Goal: Task Accomplishment & Management: Use online tool/utility

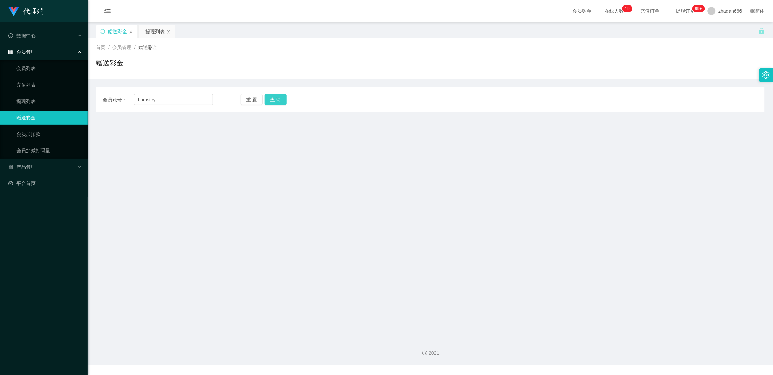
type input "Louistey"
click at [278, 98] on button "查 询" at bounding box center [276, 99] width 22 height 11
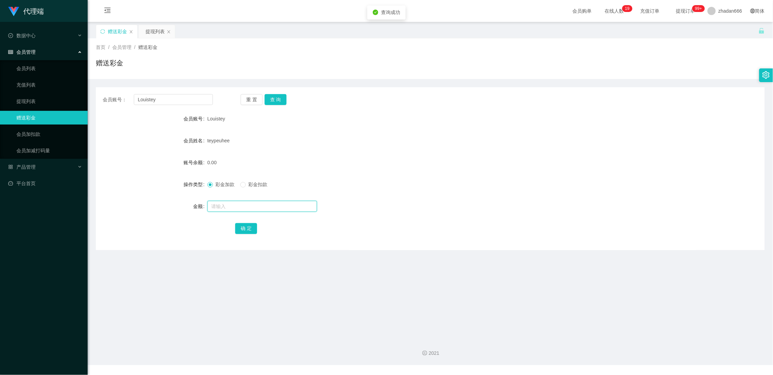
click at [215, 204] on input "text" at bounding box center [263, 206] width 110 height 11
type input "300"
drag, startPoint x: 243, startPoint y: 225, endPoint x: 245, endPoint y: 220, distance: 6.1
click at [245, 225] on button "确 定" at bounding box center [246, 228] width 22 height 11
drag, startPoint x: 280, startPoint y: 100, endPoint x: 280, endPoint y: 103, distance: 3.4
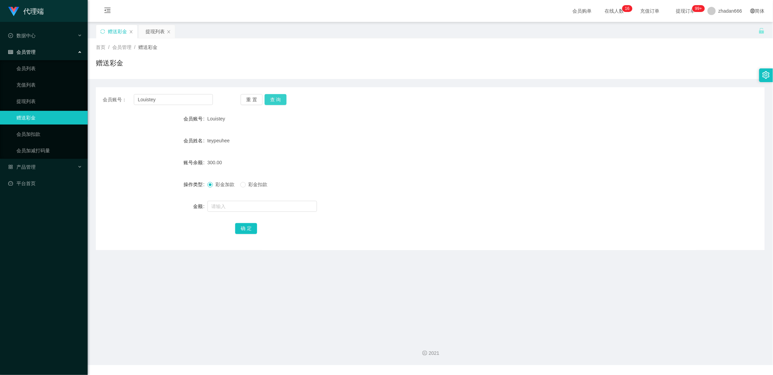
click at [280, 100] on button "查 询" at bounding box center [276, 99] width 22 height 11
click at [282, 98] on button "查 询" at bounding box center [276, 99] width 22 height 11
click at [282, 98] on div "重 置 查 询" at bounding box center [296, 99] width 110 height 11
click at [394, 102] on div "会员账号： Louistey 重 置 查 询" at bounding box center [430, 99] width 669 height 11
click at [277, 100] on button "查 询" at bounding box center [276, 99] width 22 height 11
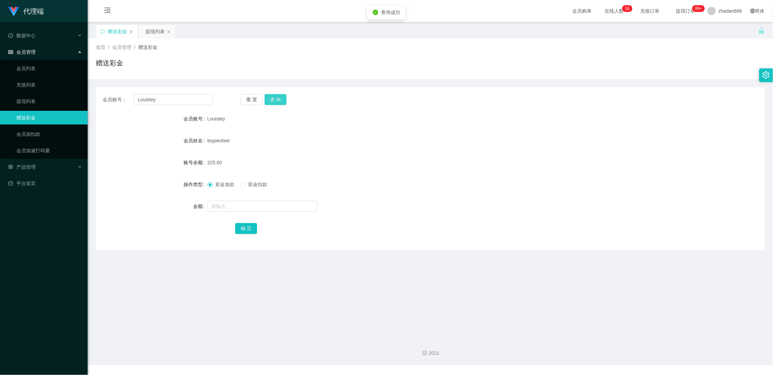
click at [278, 97] on button "查 询" at bounding box center [276, 99] width 22 height 11
click at [274, 100] on button "查 询" at bounding box center [276, 99] width 22 height 11
click at [147, 29] on div "提现列表" at bounding box center [155, 31] width 19 height 13
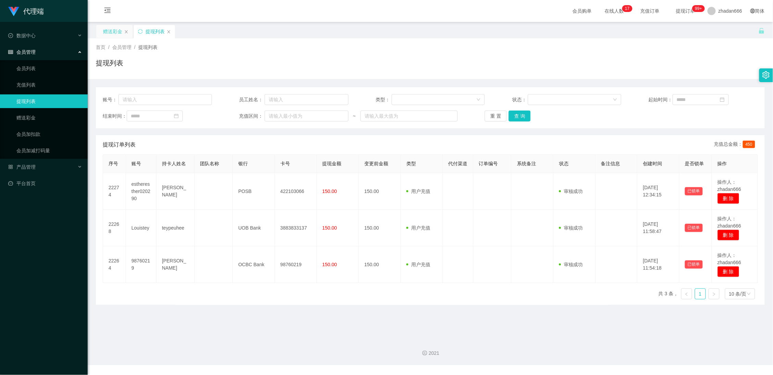
click at [117, 35] on div "赠送彩金" at bounding box center [112, 31] width 19 height 13
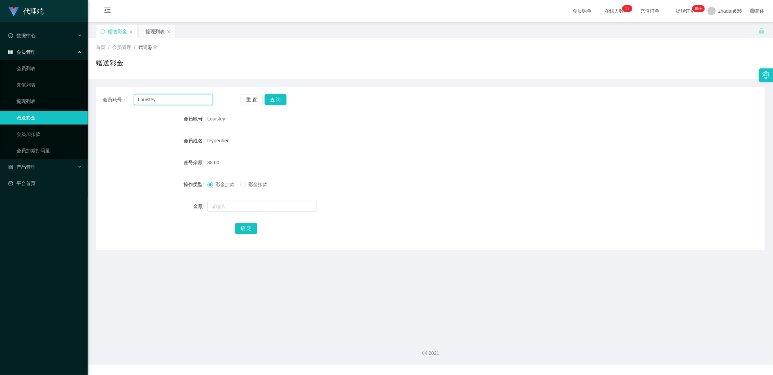
click at [146, 101] on input "Louistey" at bounding box center [173, 99] width 79 height 11
drag, startPoint x: 156, startPoint y: 30, endPoint x: 154, endPoint y: 42, distance: 12.1
click at [156, 30] on div "提现列表" at bounding box center [155, 31] width 19 height 13
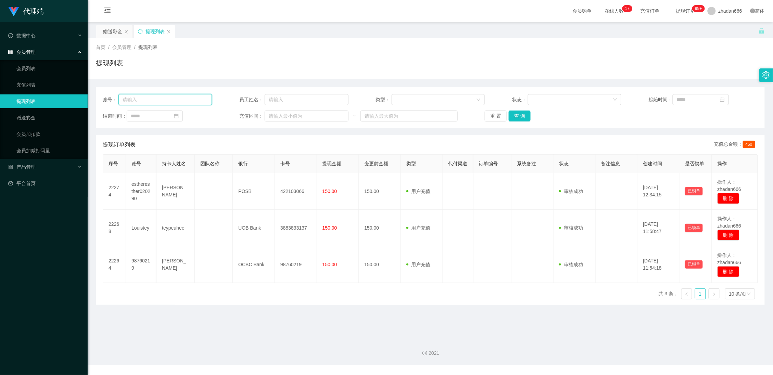
click at [150, 102] on input "text" at bounding box center [164, 99] width 93 height 11
drag, startPoint x: 150, startPoint y: 102, endPoint x: 184, endPoint y: 102, distance: 33.9
click at [150, 102] on input "text" at bounding box center [164, 99] width 93 height 11
paste input "Louistey"
type input "Louistey"
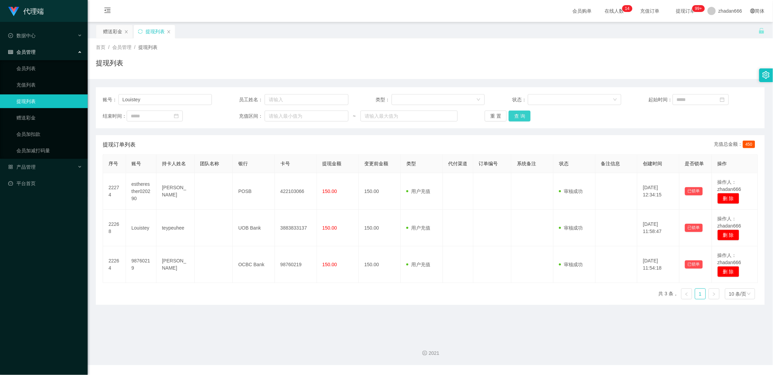
click at [521, 117] on button "查 询" at bounding box center [520, 116] width 22 height 11
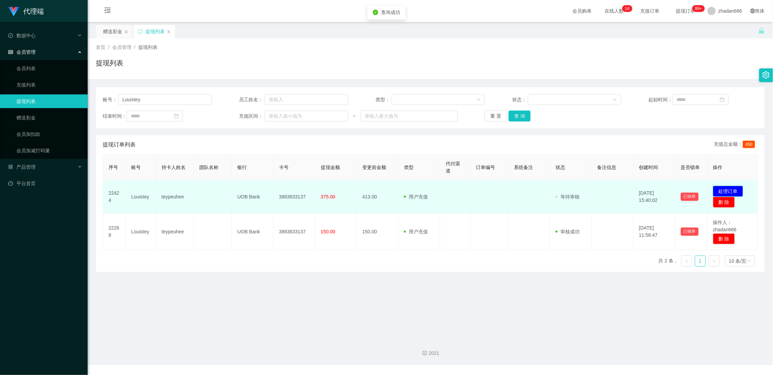
click at [722, 188] on button "处理订单" at bounding box center [728, 191] width 30 height 11
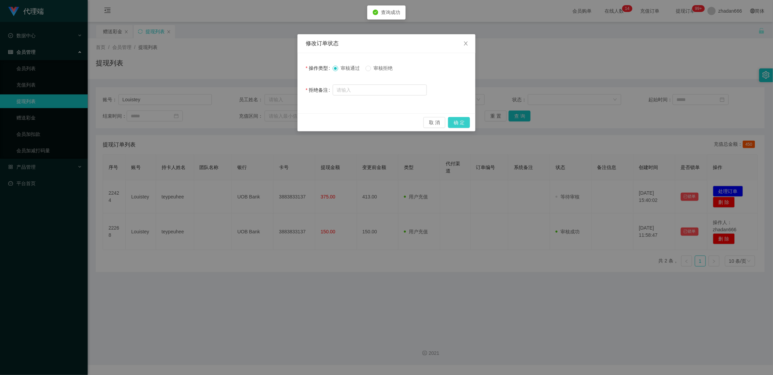
click at [466, 120] on button "确 定" at bounding box center [459, 122] width 22 height 11
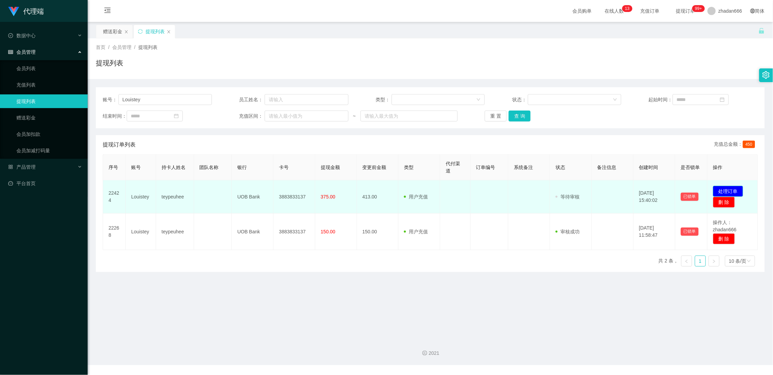
click at [725, 191] on button "处理订单" at bounding box center [728, 191] width 30 height 11
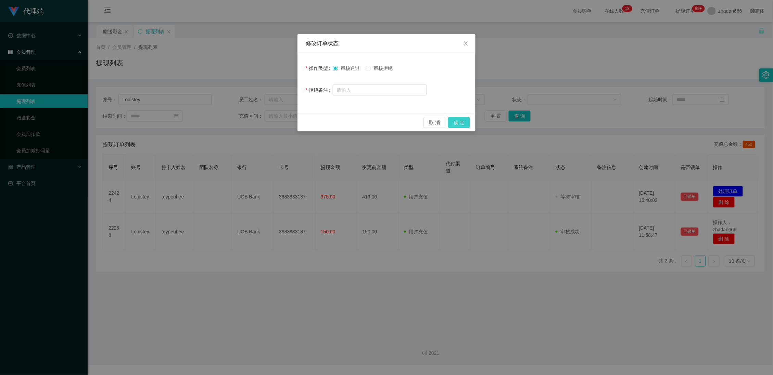
click at [464, 124] on button "确 定" at bounding box center [459, 122] width 22 height 11
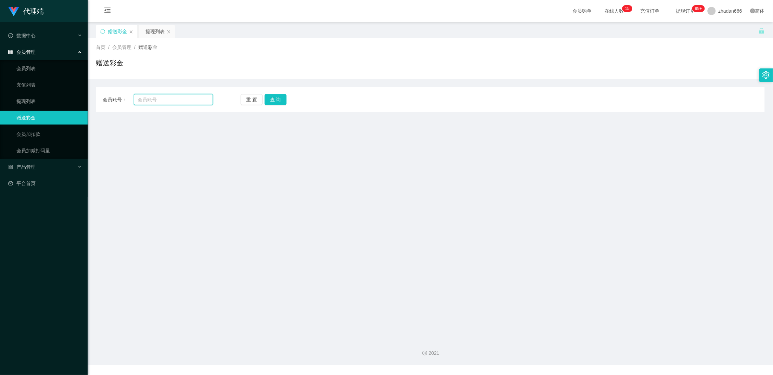
drag, startPoint x: 177, startPoint y: 102, endPoint x: 183, endPoint y: 101, distance: 5.5
click at [177, 102] on input "text" at bounding box center [173, 99] width 79 height 11
paste input "Louistey"
type input "Louistey"
click at [274, 102] on button "查 询" at bounding box center [276, 99] width 22 height 11
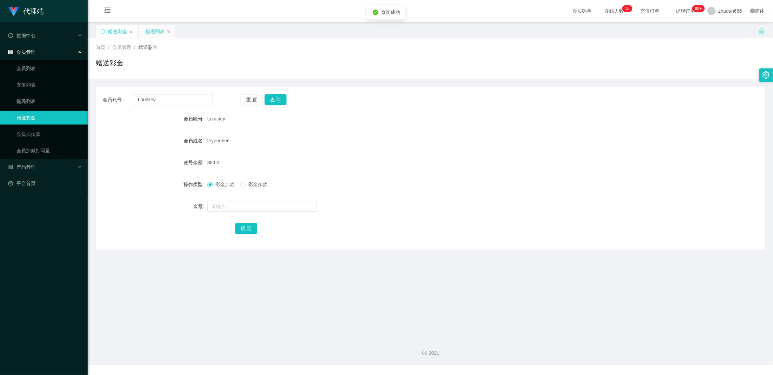
click at [151, 33] on div "提现列表" at bounding box center [155, 31] width 19 height 13
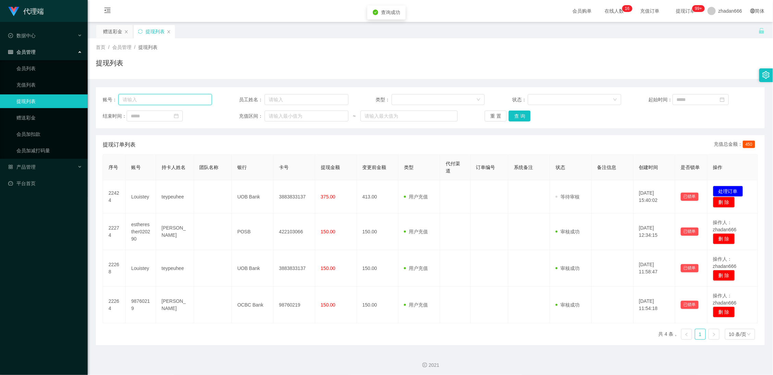
click at [165, 98] on input "text" at bounding box center [164, 99] width 93 height 11
paste input "Louistey"
type input "Louistey"
click at [519, 116] on button "查 询" at bounding box center [520, 116] width 22 height 11
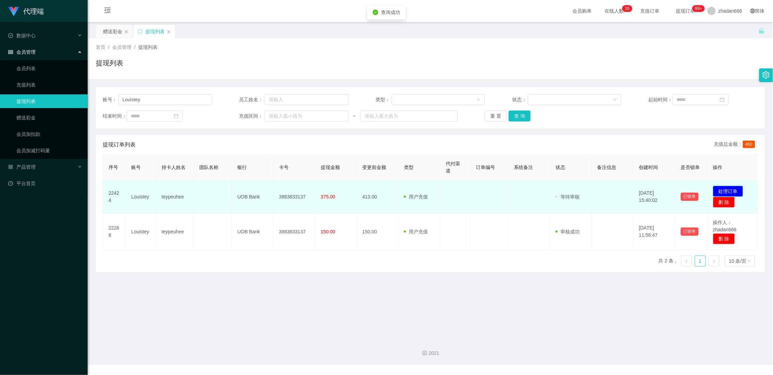
click at [722, 192] on button "处理订单" at bounding box center [728, 191] width 30 height 11
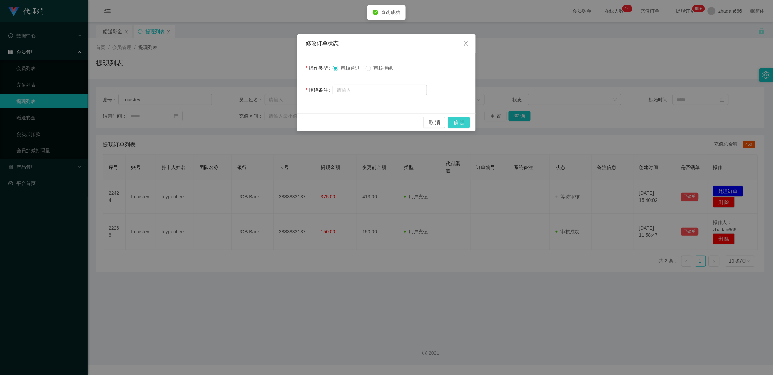
click at [462, 120] on button "确 定" at bounding box center [459, 122] width 22 height 11
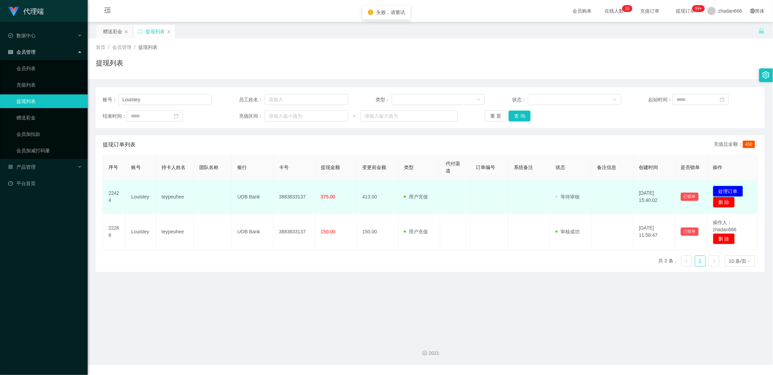
click at [723, 190] on button "处理订单" at bounding box center [728, 191] width 30 height 11
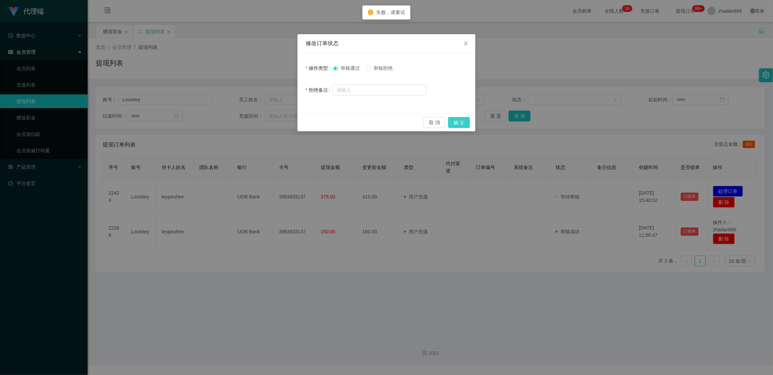
click at [461, 119] on button "确 定" at bounding box center [459, 122] width 22 height 11
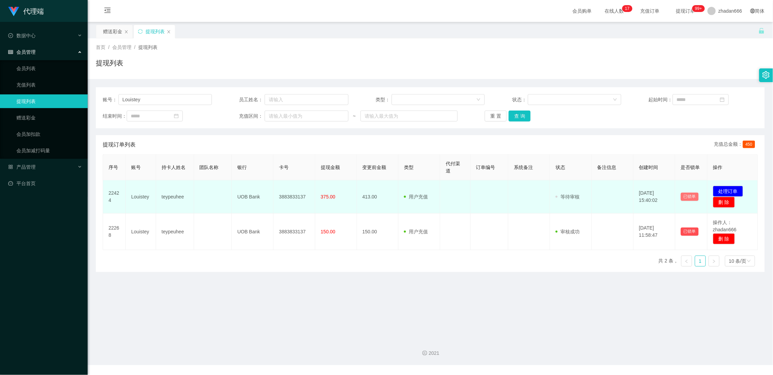
click at [690, 196] on button "已锁单" at bounding box center [690, 197] width 18 height 8
click at [686, 199] on button "已锁单" at bounding box center [690, 197] width 18 height 8
click at [726, 187] on button "处理订单" at bounding box center [728, 191] width 30 height 11
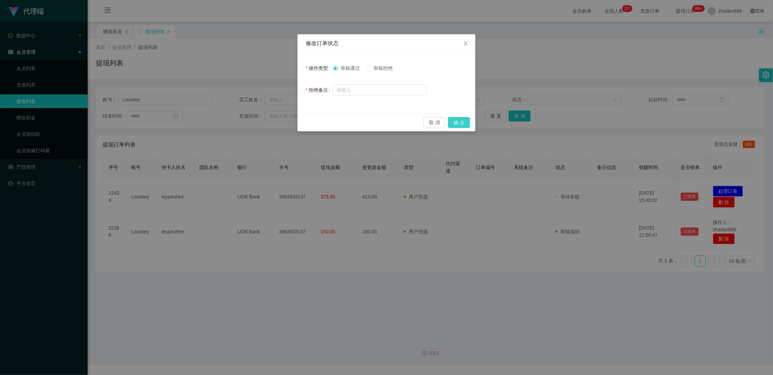
click at [461, 120] on button "确 定" at bounding box center [459, 122] width 22 height 11
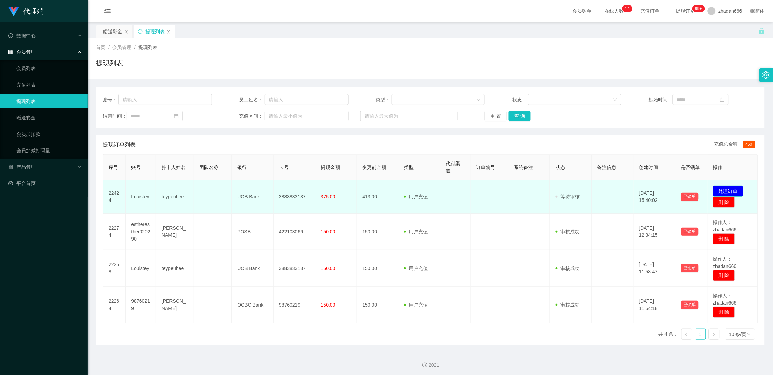
click at [729, 188] on button "处理订单" at bounding box center [728, 191] width 30 height 11
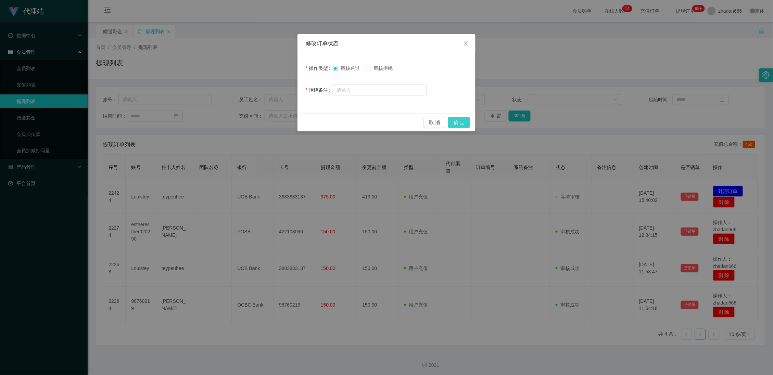
click at [455, 120] on button "确 定" at bounding box center [459, 122] width 22 height 11
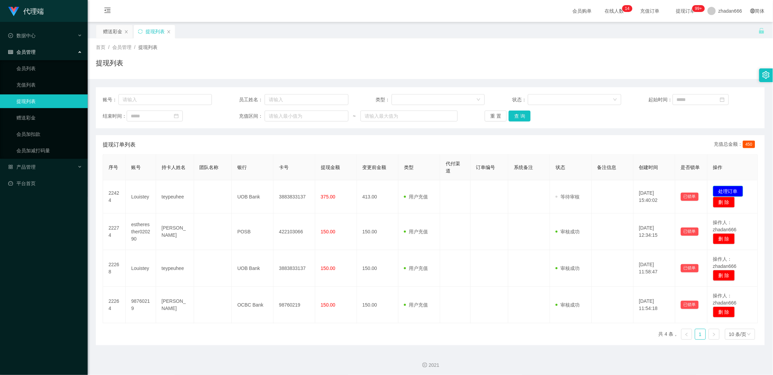
click at [719, 187] on button "处理订单" at bounding box center [728, 191] width 30 height 11
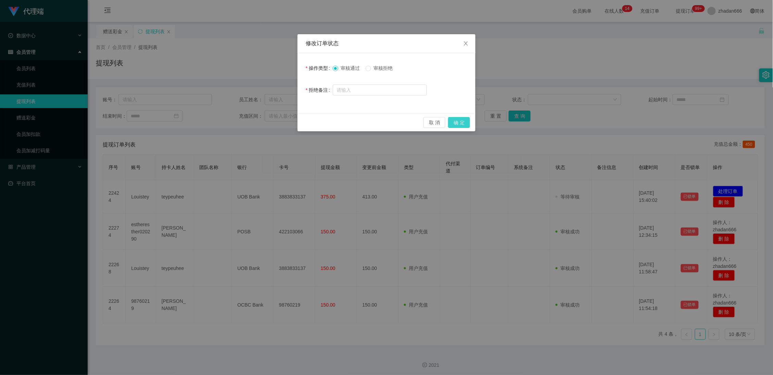
click at [461, 124] on button "确 定" at bounding box center [459, 122] width 22 height 11
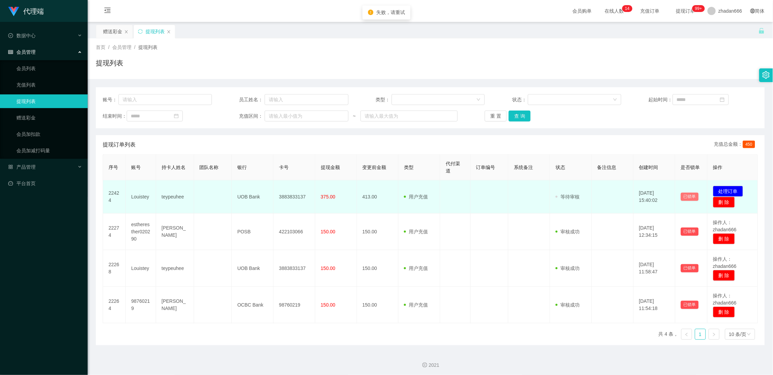
click at [688, 198] on button "已锁单" at bounding box center [690, 197] width 18 height 8
click at [723, 186] on button "处理订单" at bounding box center [728, 191] width 30 height 11
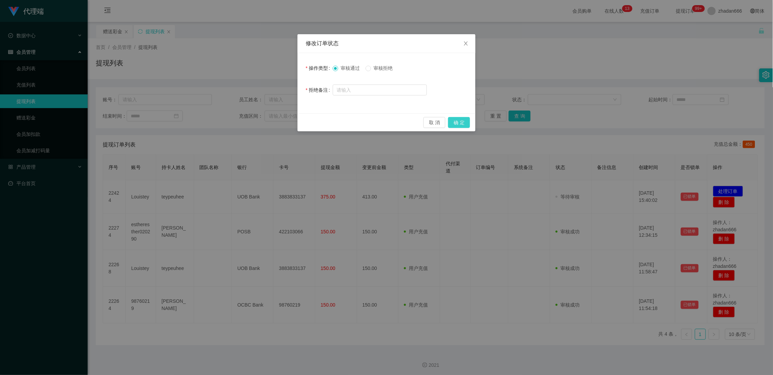
click at [468, 124] on button "确 定" at bounding box center [459, 122] width 22 height 11
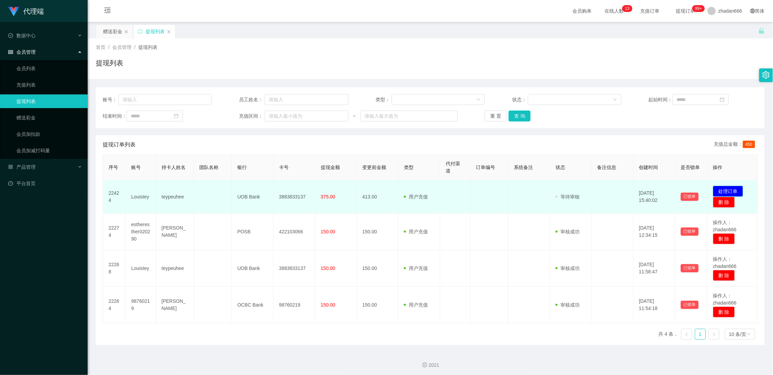
click at [716, 188] on button "处理订单" at bounding box center [728, 191] width 30 height 11
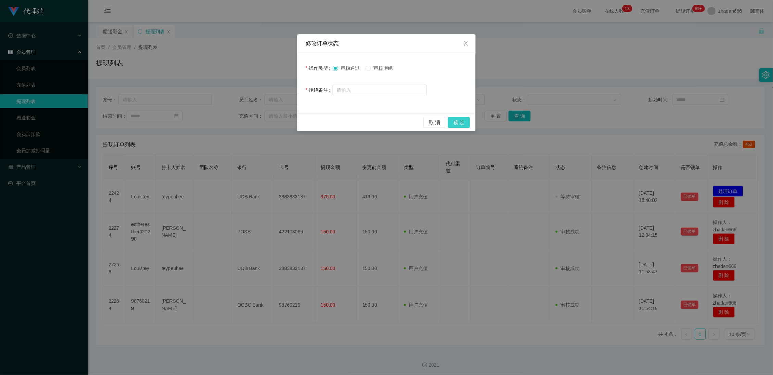
drag, startPoint x: 468, startPoint y: 125, endPoint x: 460, endPoint y: 130, distance: 10.4
click at [468, 125] on button "确 定" at bounding box center [459, 122] width 22 height 11
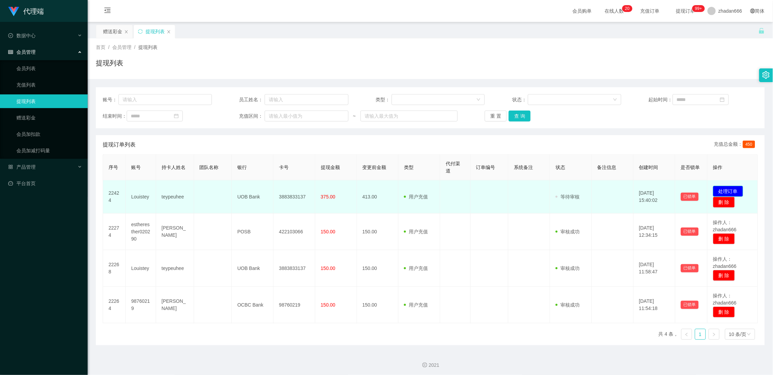
click at [734, 191] on button "处理订单" at bounding box center [728, 191] width 30 height 11
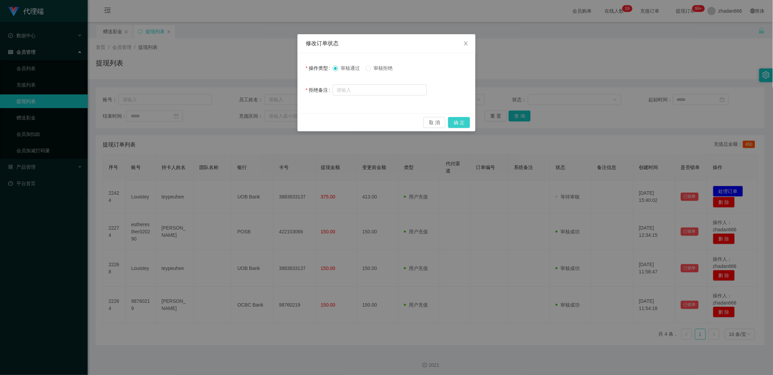
click at [465, 122] on button "确 定" at bounding box center [459, 122] width 22 height 11
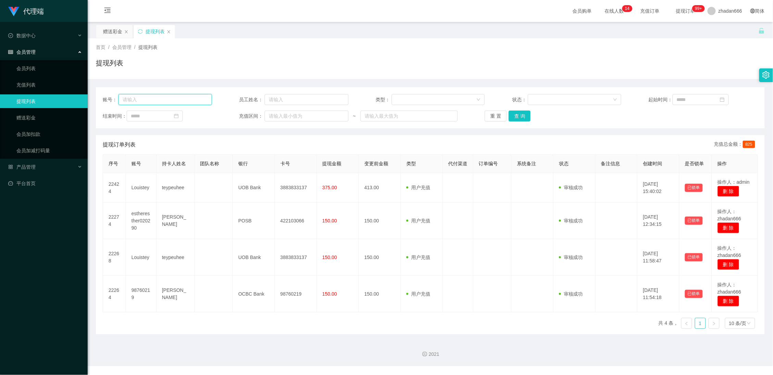
drag, startPoint x: 172, startPoint y: 103, endPoint x: 143, endPoint y: 83, distance: 35.6
click at [172, 103] on input "text" at bounding box center [164, 99] width 93 height 11
click at [115, 32] on div "赠送彩金" at bounding box center [112, 31] width 19 height 13
